Goal: Task Accomplishment & Management: Use online tool/utility

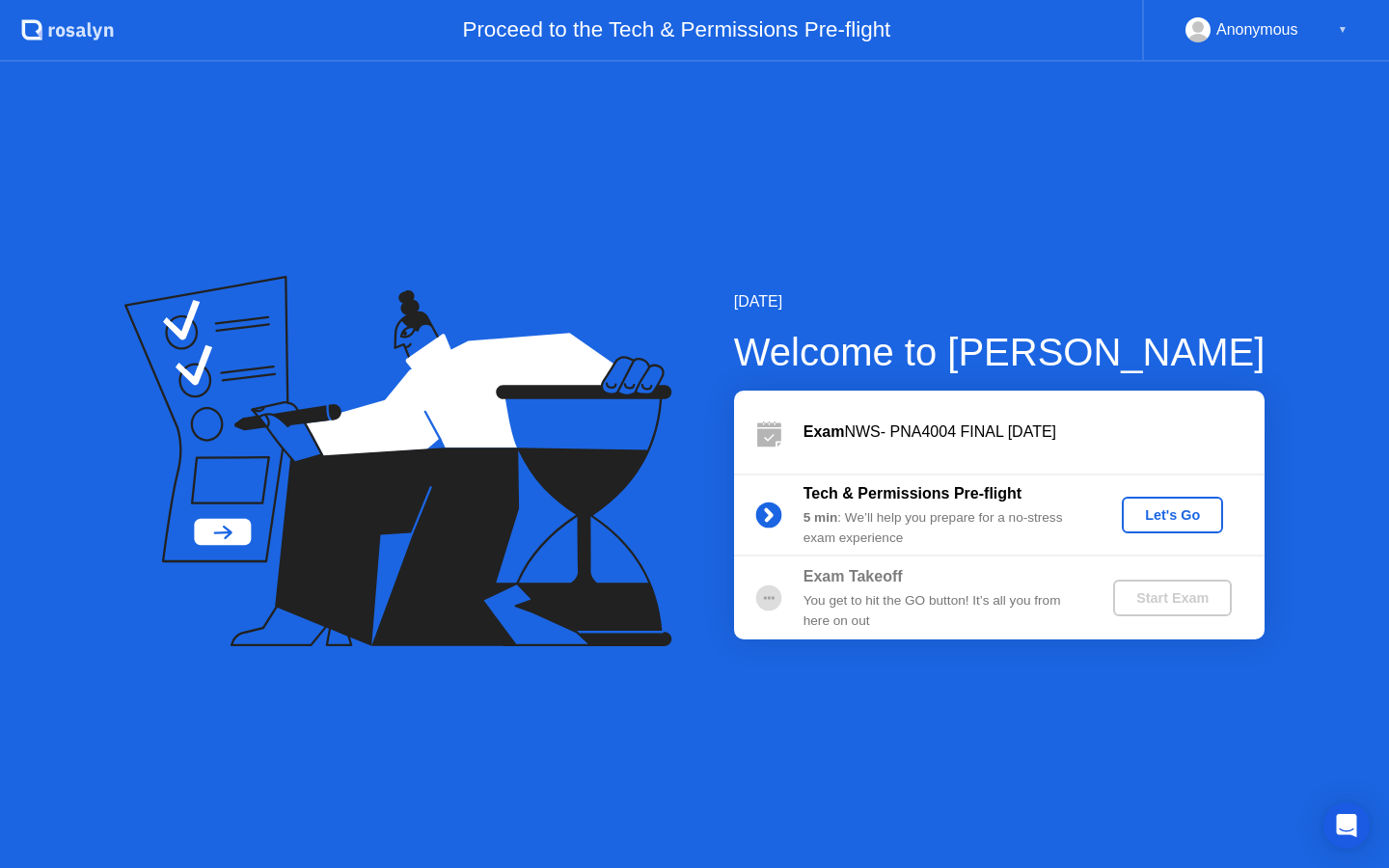
click at [1197, 513] on div "Let's Go" at bounding box center [1173, 515] width 86 height 16
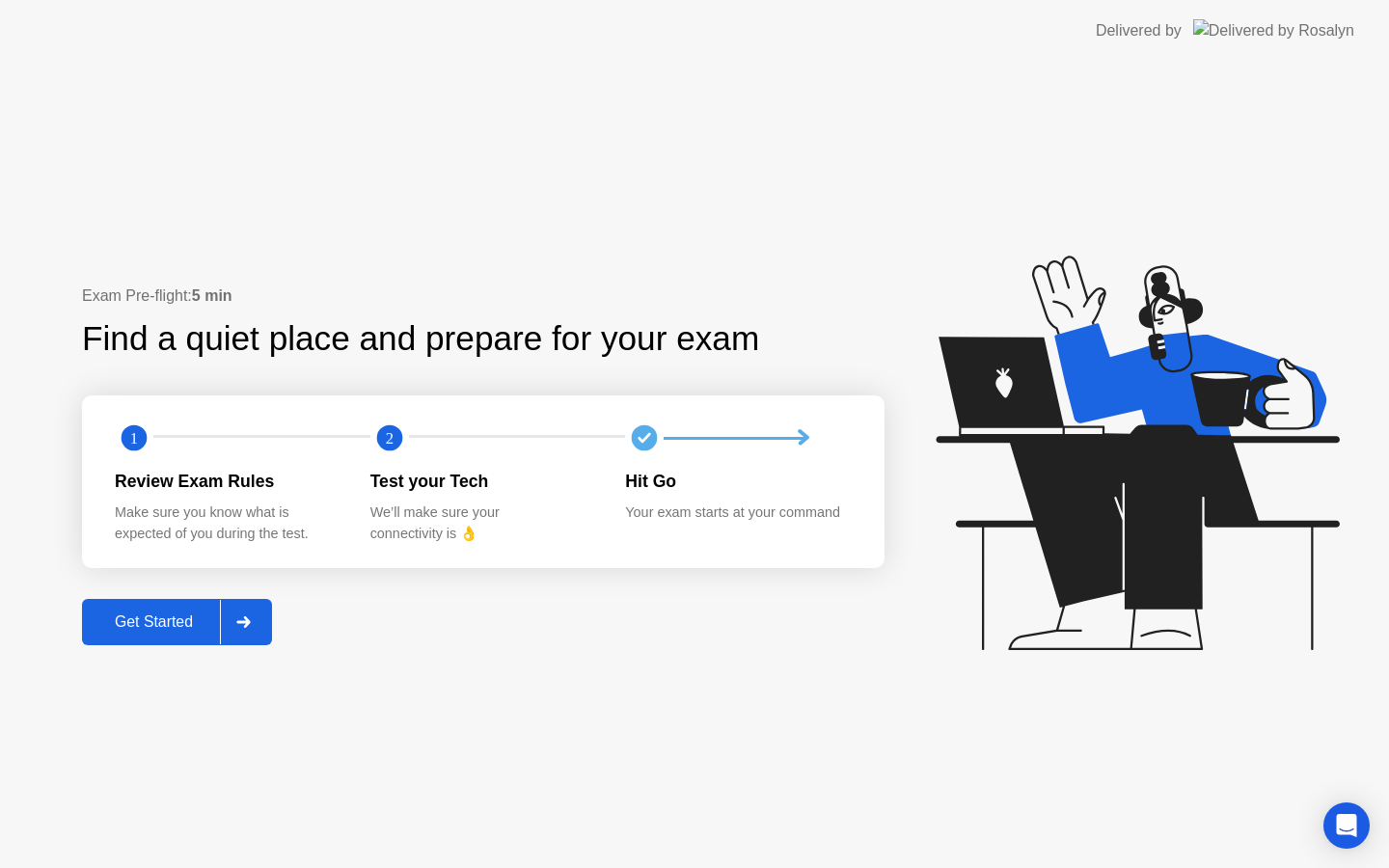
click at [152, 630] on div "Get Started" at bounding box center [153, 622] width 132 height 18
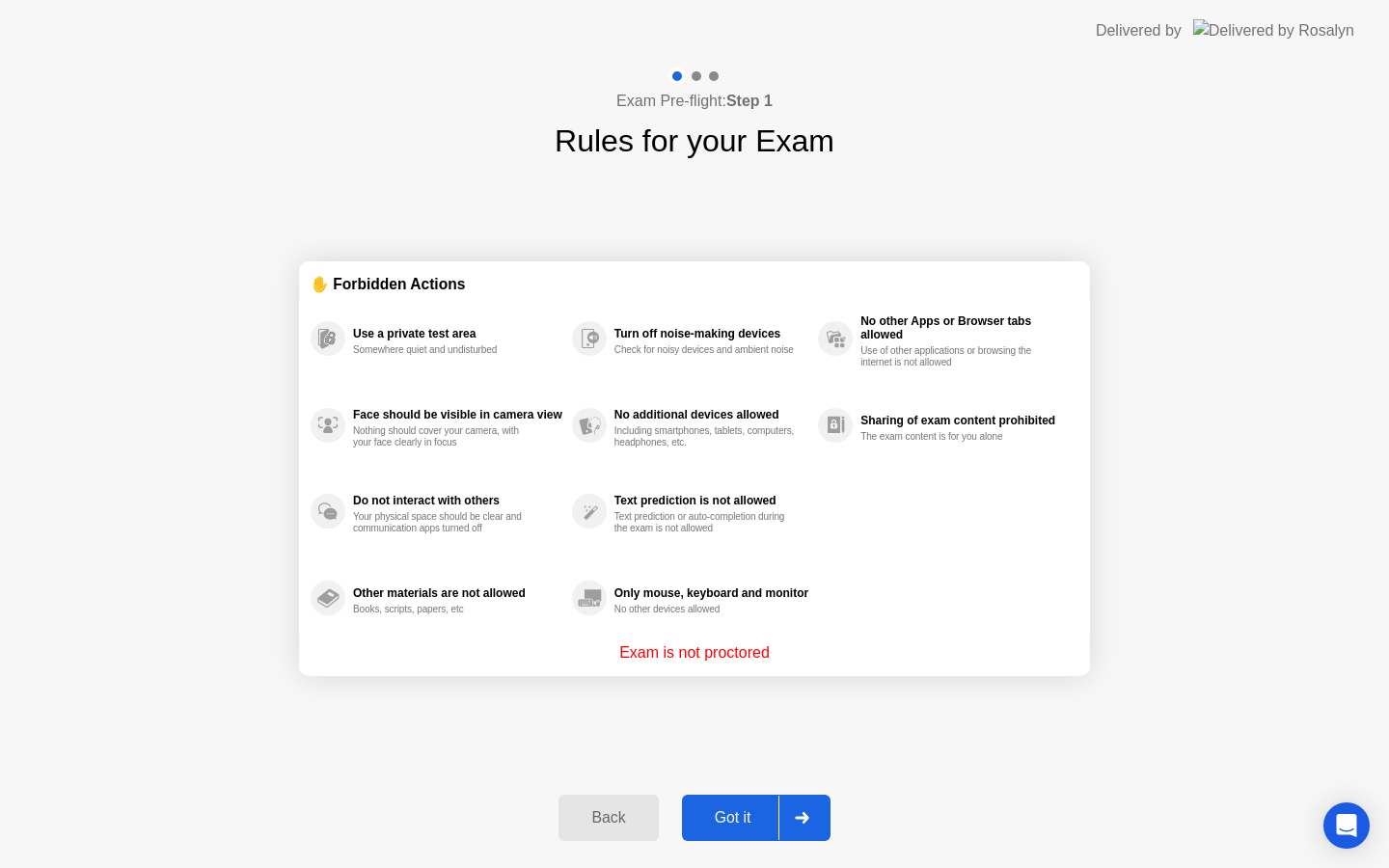
click at [746, 810] on div "Got it" at bounding box center [733, 818] width 90 height 18
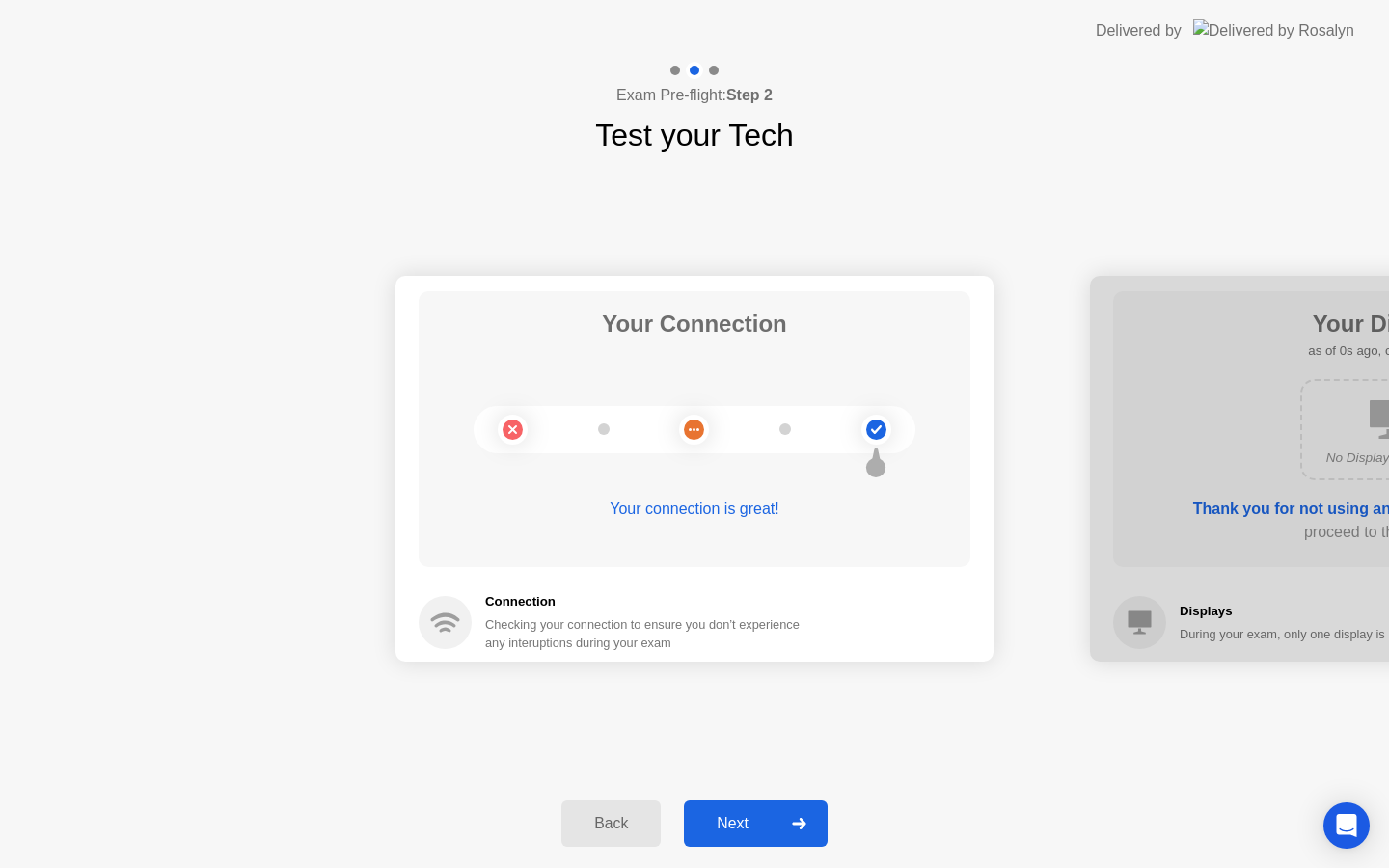
click at [755, 823] on div "Next" at bounding box center [733, 824] width 86 height 18
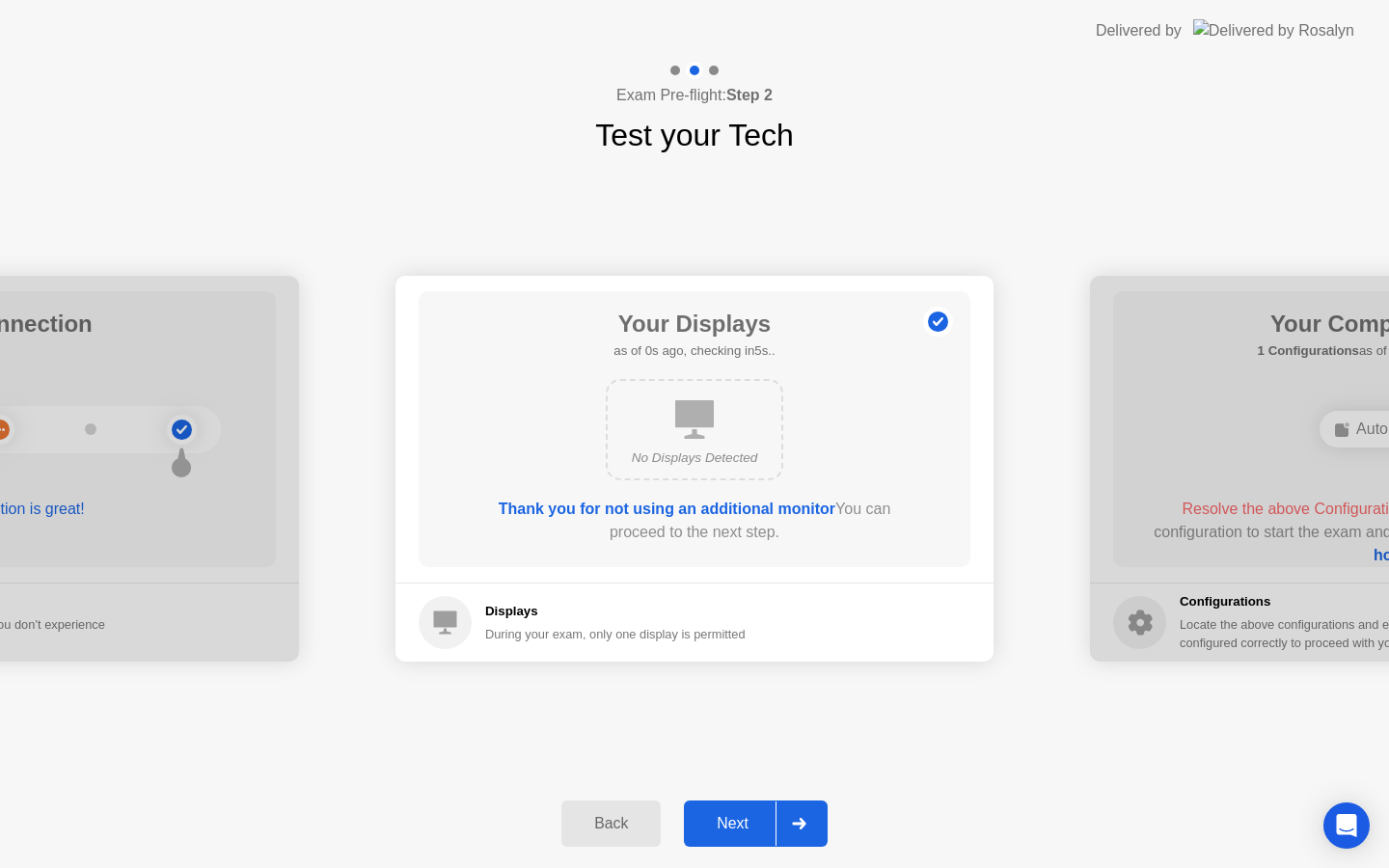
click at [755, 823] on div "Next" at bounding box center [733, 824] width 86 height 18
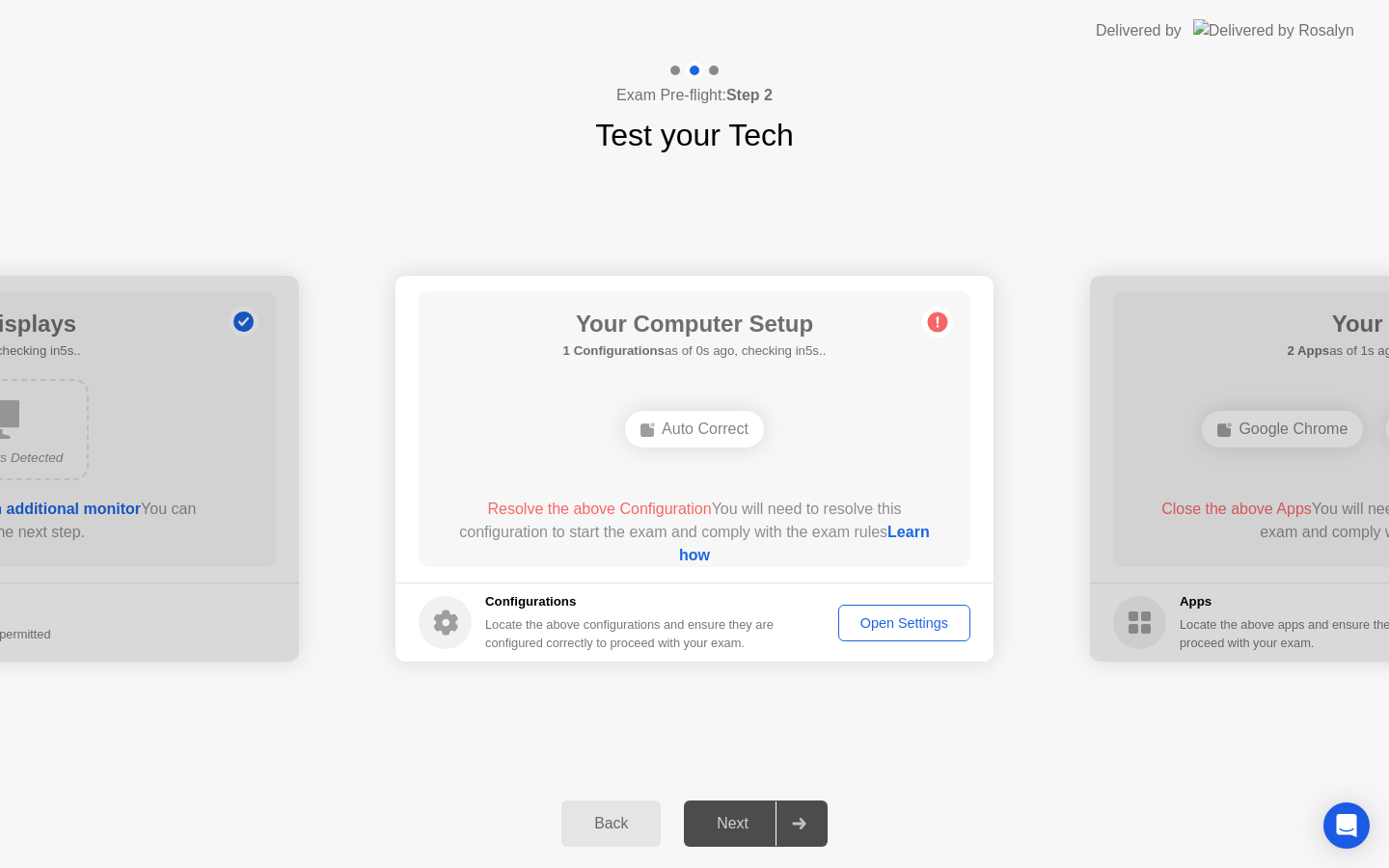
click at [755, 823] on div "Next" at bounding box center [733, 824] width 86 height 18
click at [796, 822] on icon at bounding box center [798, 824] width 15 height 12
click at [715, 69] on div at bounding box center [714, 71] width 10 height 10
click at [761, 437] on div "Auto Correct" at bounding box center [694, 429] width 139 height 36
click at [932, 322] on circle at bounding box center [938, 323] width 21 height 21
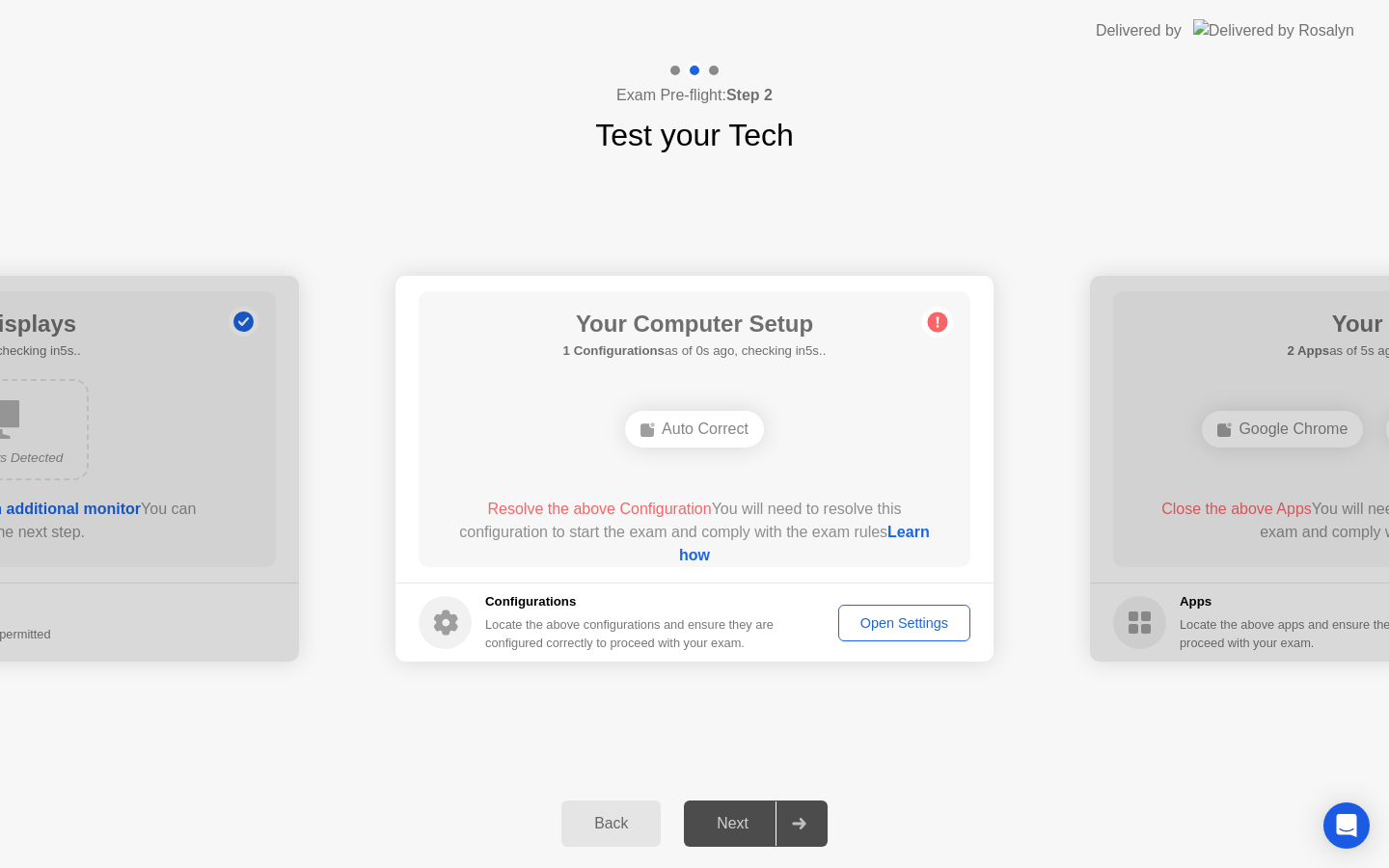
click at [742, 827] on div "Next" at bounding box center [733, 824] width 86 height 18
click at [841, 724] on div "Your Connection Your connection is great! Connection Checking your connection t…" at bounding box center [694, 468] width 1389 height 621
click at [946, 192] on div "Your Connection Your connection is great! Connection Checking your connection t…" at bounding box center [694, 468] width 1389 height 621
click at [907, 625] on div "Open Settings" at bounding box center [904, 623] width 119 height 16
click at [862, 626] on div "Open Settings" at bounding box center [904, 623] width 119 height 16
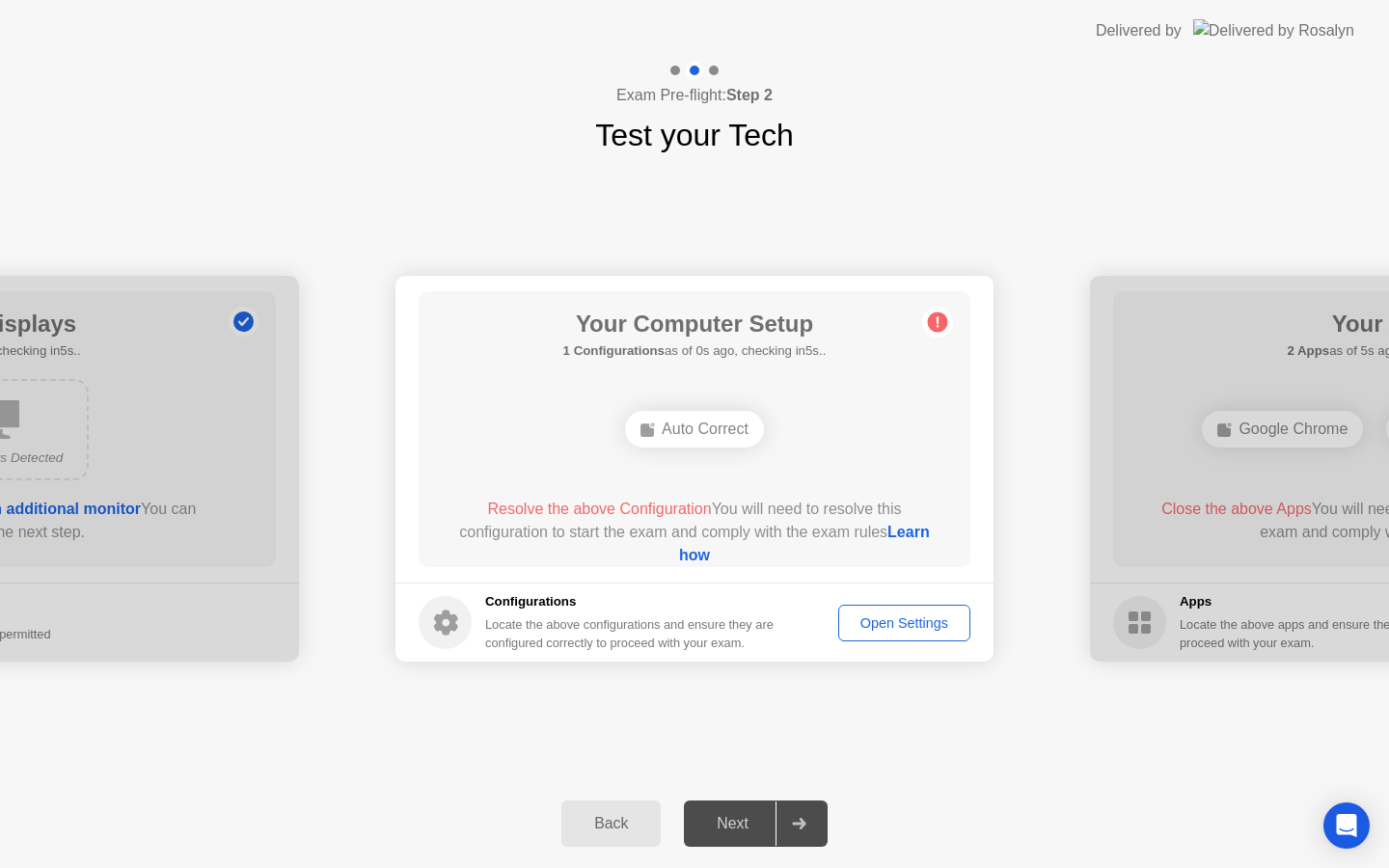
click at [757, 495] on div "Your Computer Setup 1 Configurations as of 0s ago, checking in5s.. Auto Correct…" at bounding box center [694, 429] width 552 height 276
click at [905, 631] on div "Open Settings" at bounding box center [904, 623] width 119 height 16
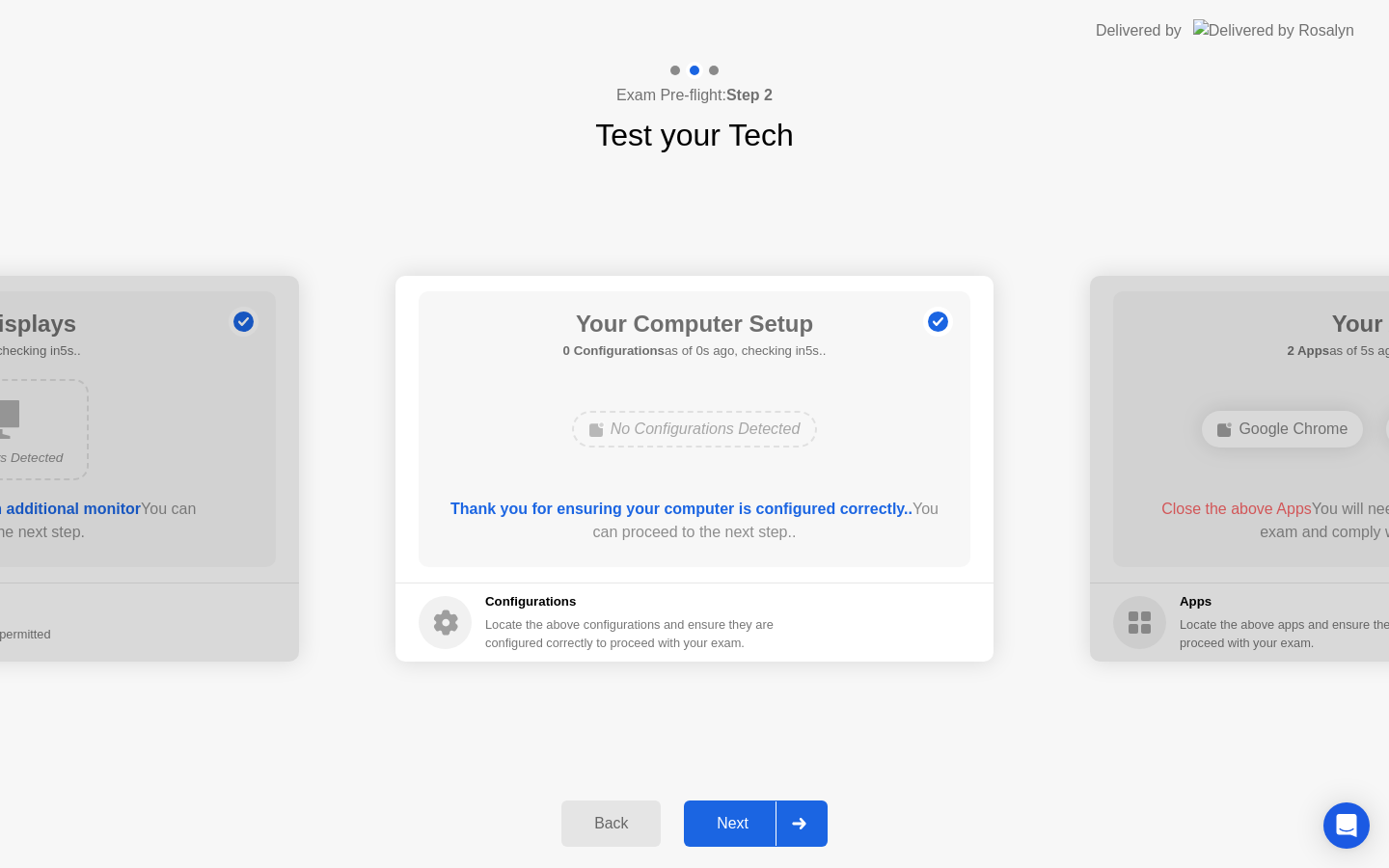
click at [736, 827] on div "Next" at bounding box center [733, 824] width 86 height 18
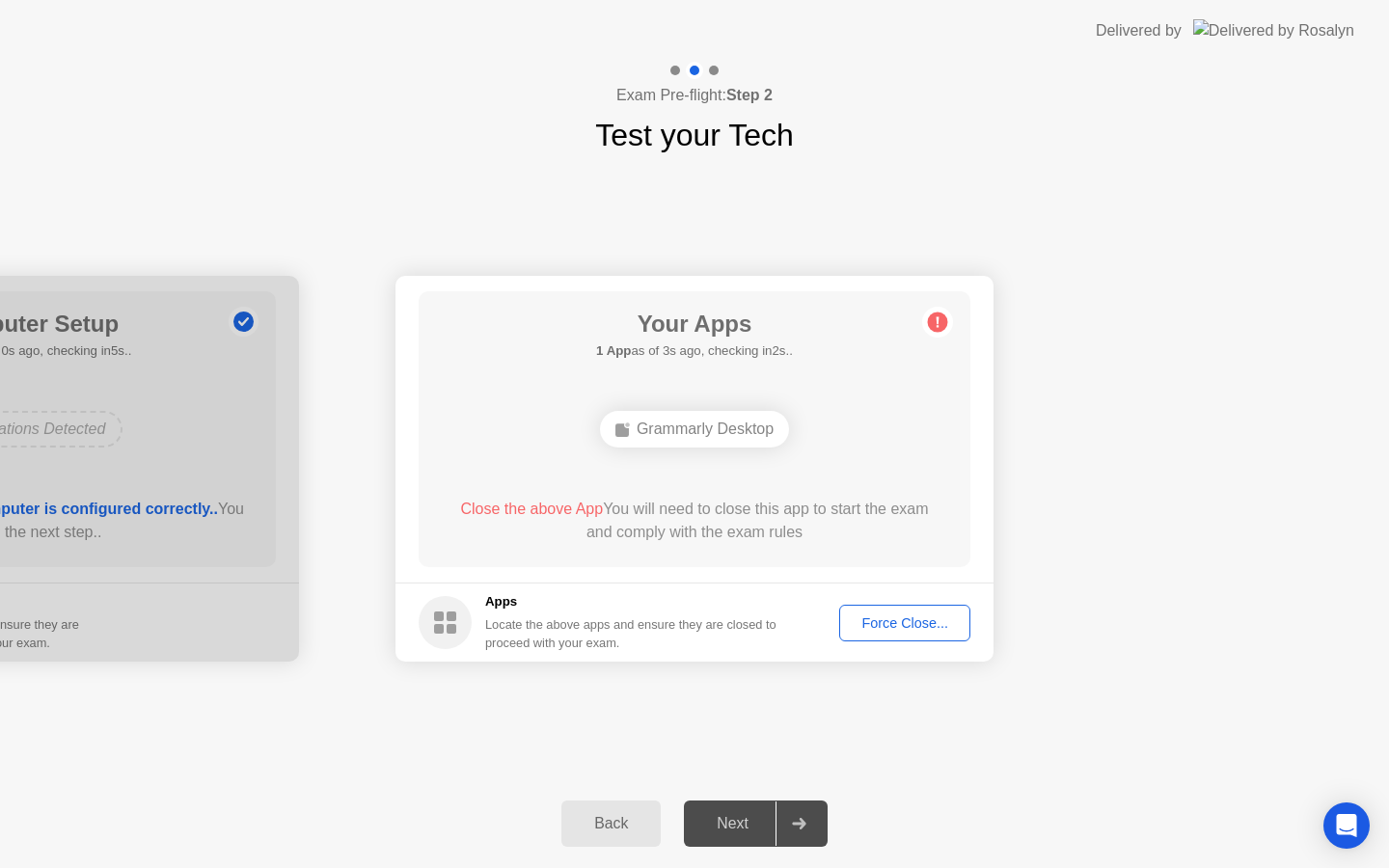
click at [895, 619] on div "Force Close..." at bounding box center [905, 623] width 118 height 16
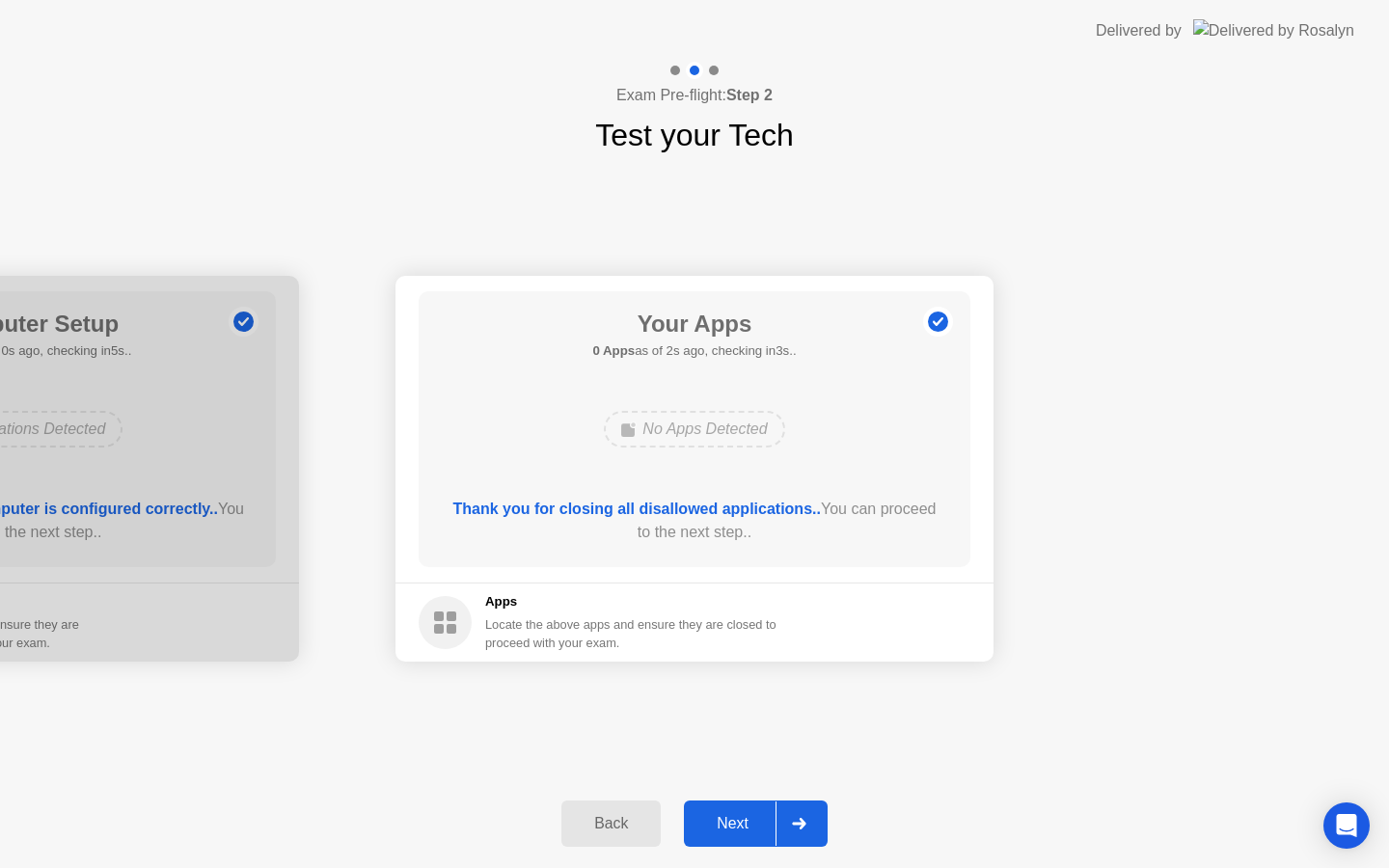
click at [738, 815] on div "Next" at bounding box center [733, 824] width 86 height 18
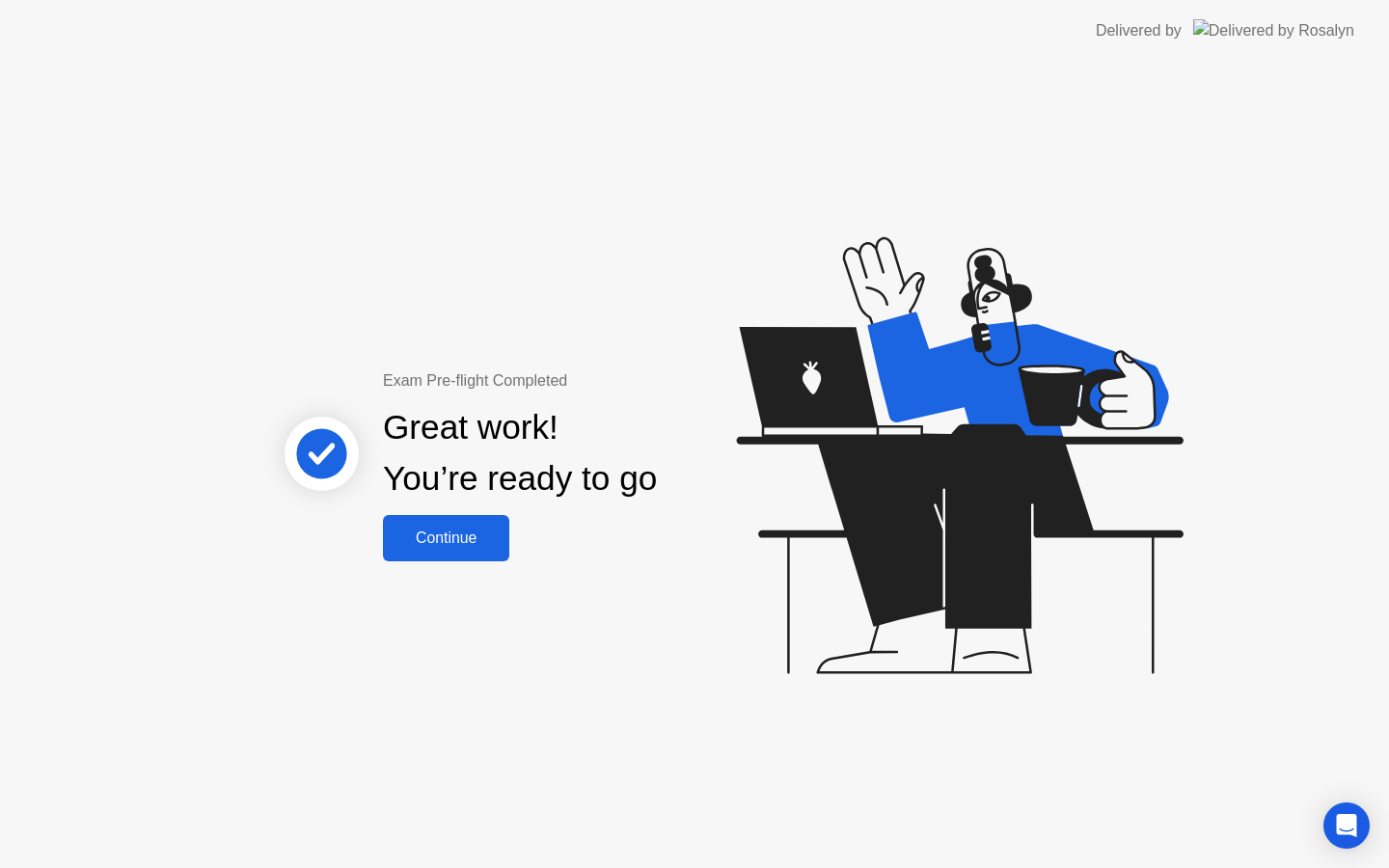
click at [437, 545] on div "Continue" at bounding box center [445, 538] width 115 height 18
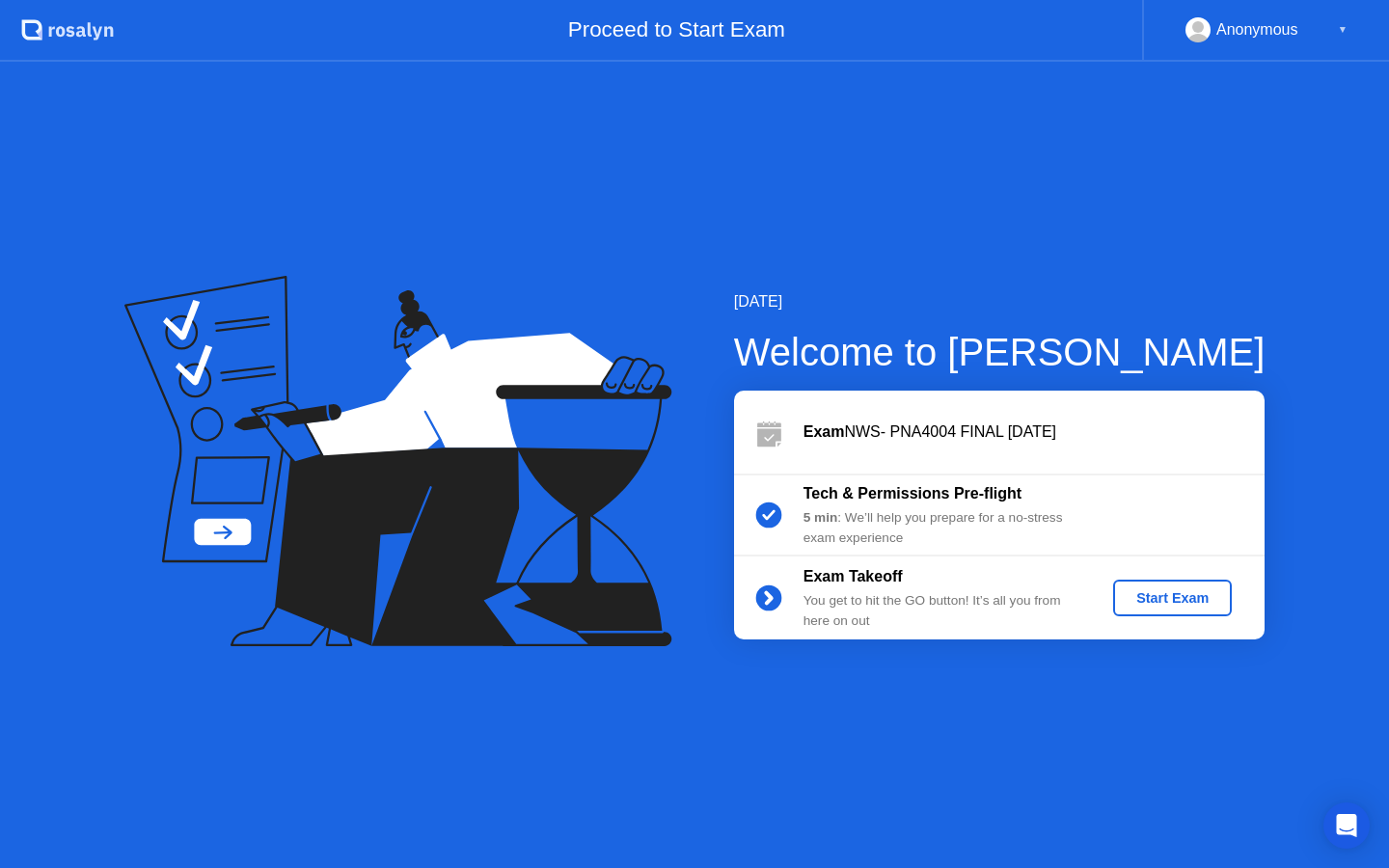
click at [1167, 592] on div "Start Exam" at bounding box center [1172, 598] width 103 height 16
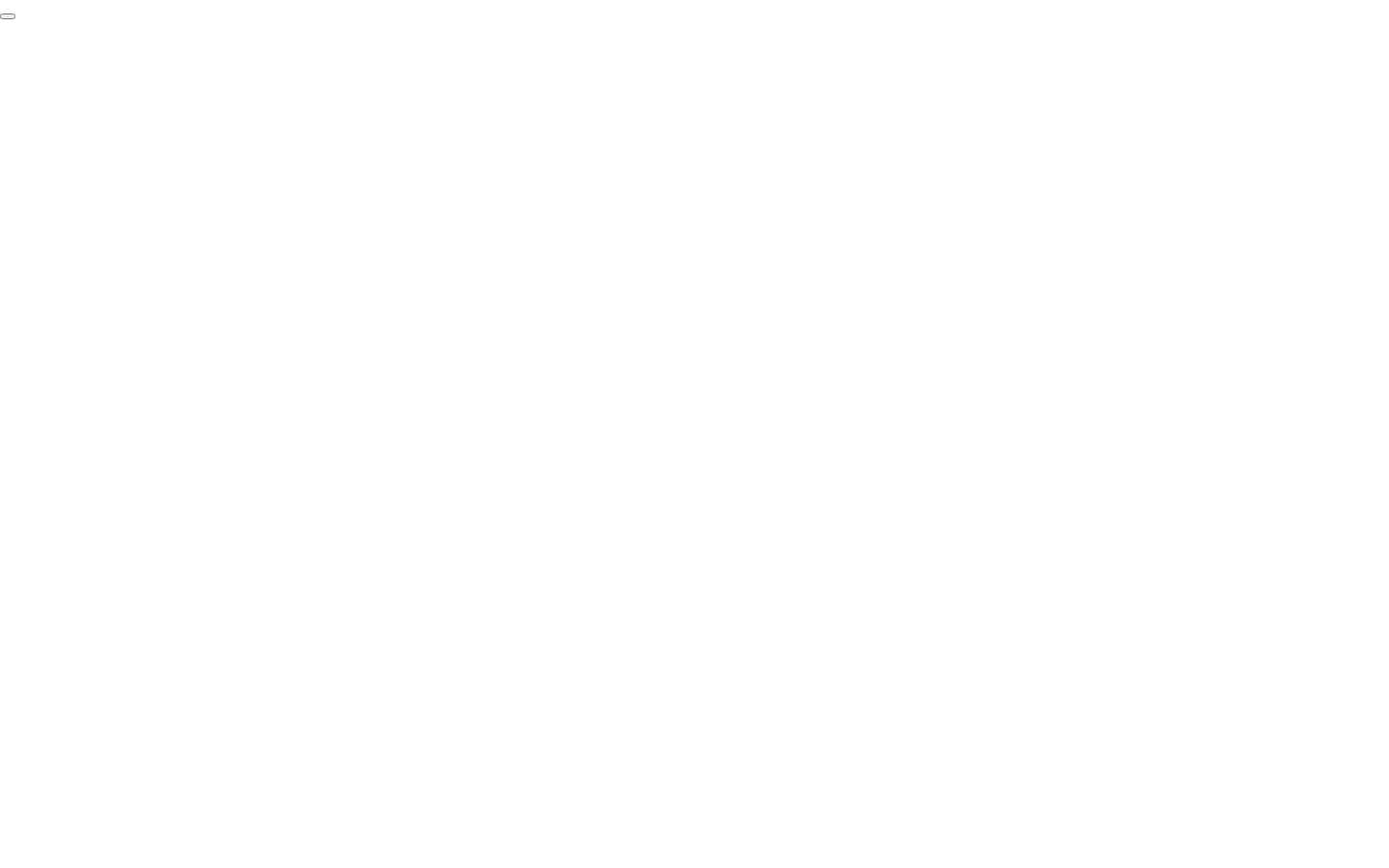
click div "End Proctoring Session"
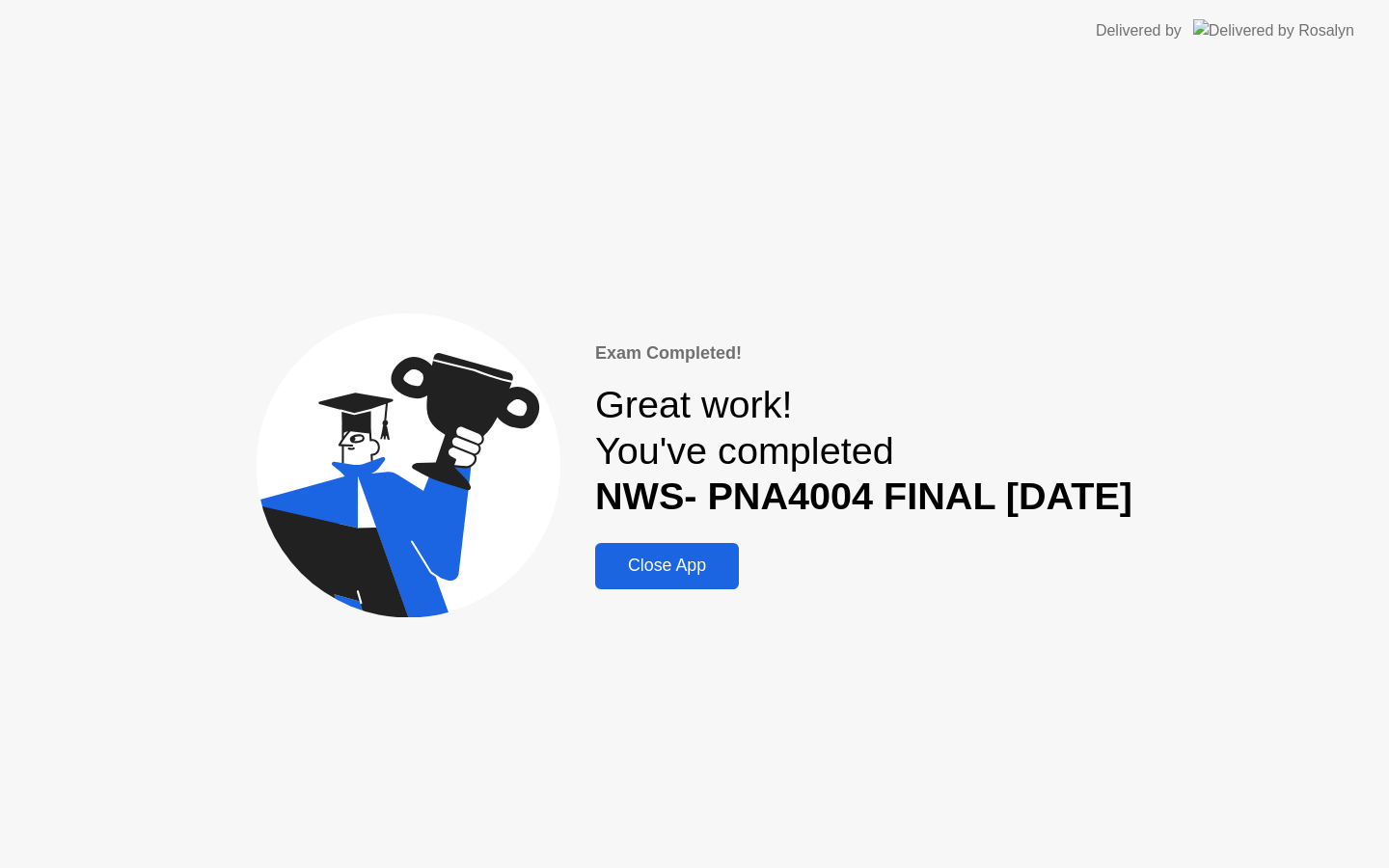
click at [618, 571] on div "Close App" at bounding box center [667, 565] width 132 height 21
